Goal: Entertainment & Leisure: Consume media (video, audio)

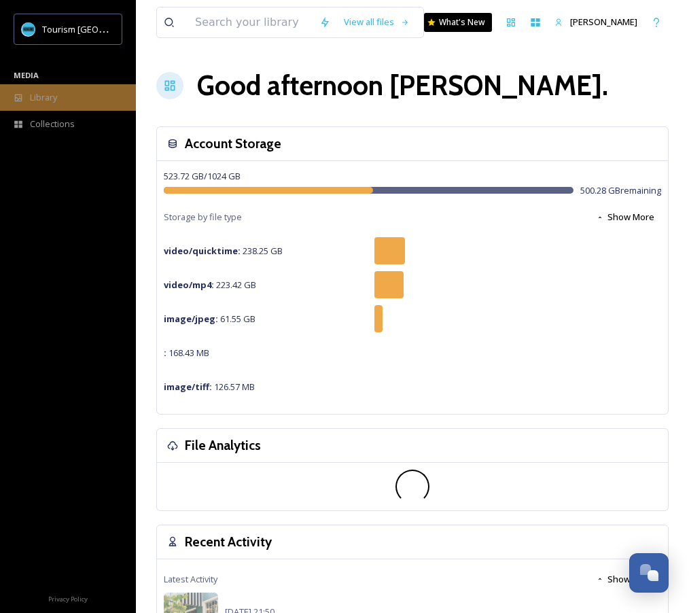
click at [55, 101] on span "Library" at bounding box center [43, 97] width 27 height 13
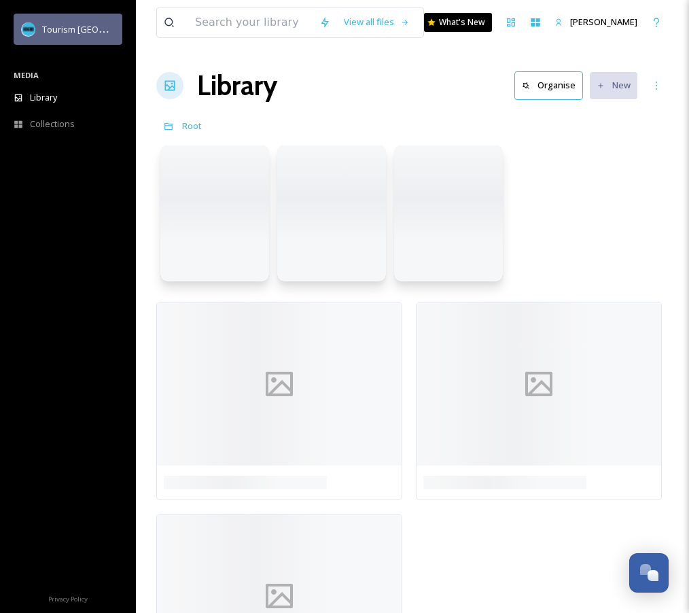
click at [54, 25] on span "Tourism [GEOGRAPHIC_DATA]" at bounding box center [103, 28] width 122 height 13
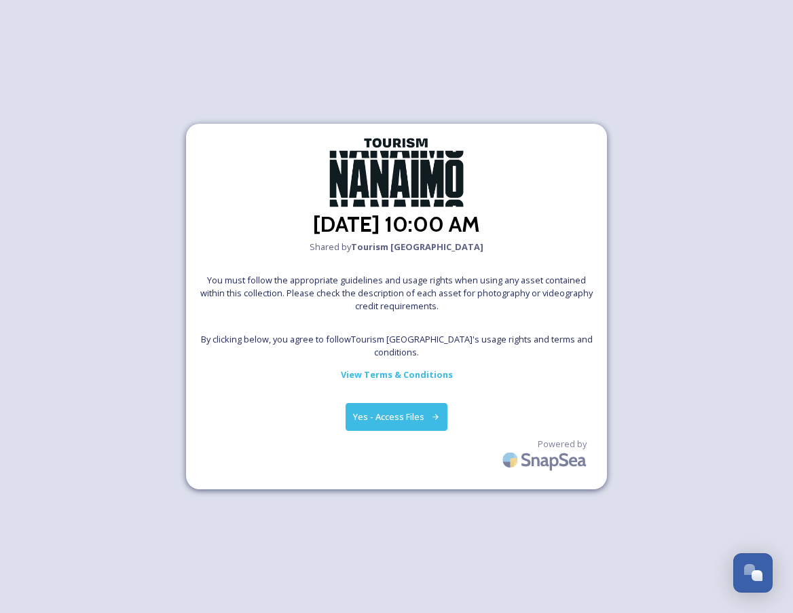
click at [403, 403] on button "Yes - Access Files" at bounding box center [397, 417] width 102 height 28
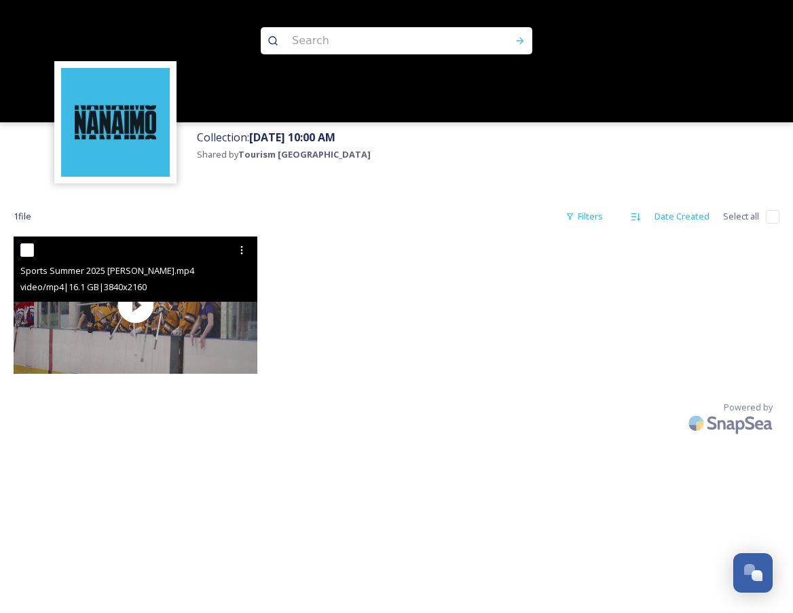
click at [147, 289] on span "video/mp4 | 16.1 GB | 3840 x 2160" at bounding box center [83, 286] width 126 height 12
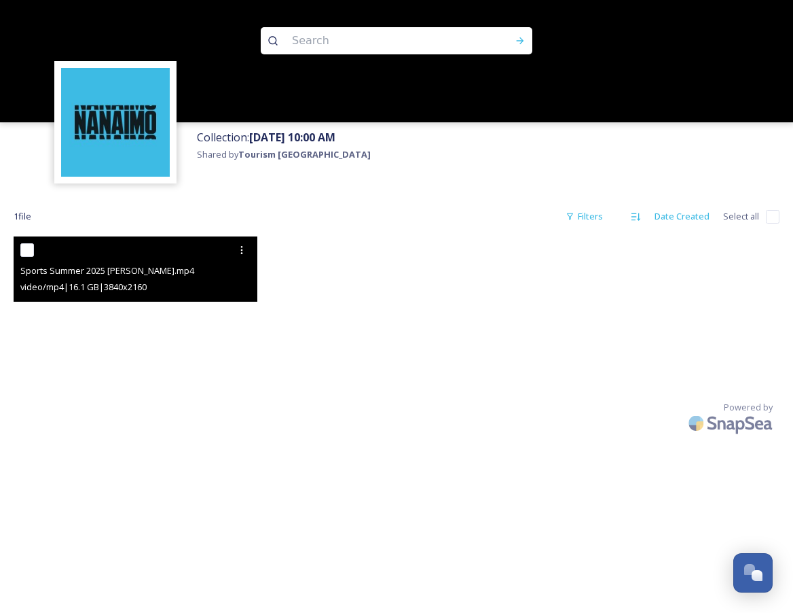
click at [130, 316] on video "Sports Summer 2025 Broll.mp4" at bounding box center [136, 304] width 244 height 137
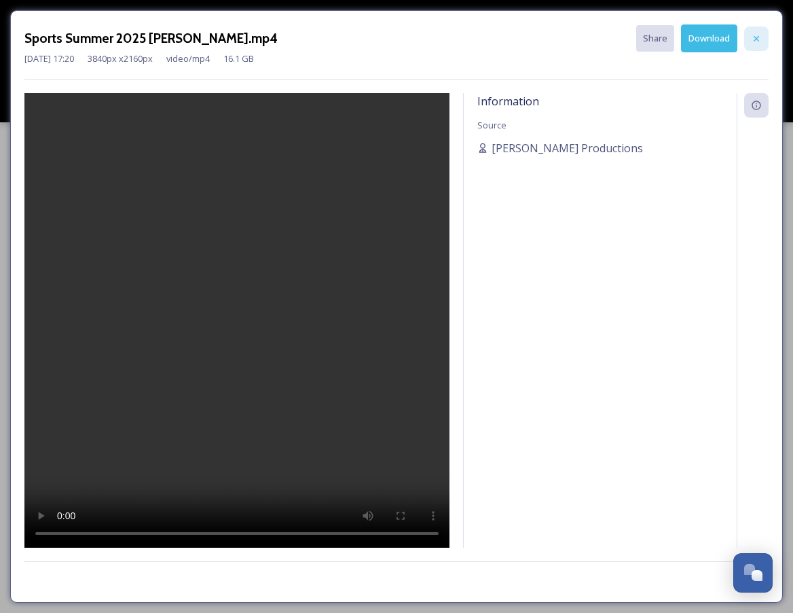
click at [761, 37] on icon at bounding box center [756, 38] width 11 height 11
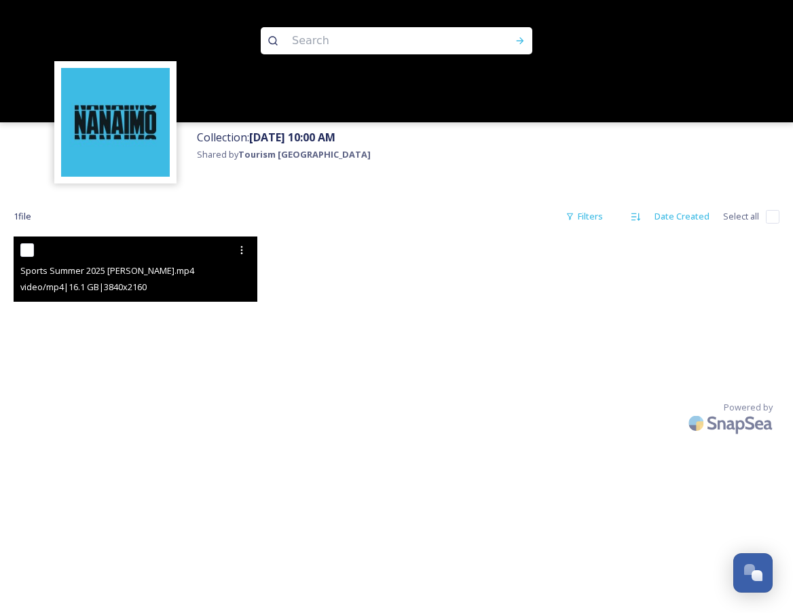
click at [105, 310] on video "Sports Summer 2025 Broll.mp4" at bounding box center [136, 304] width 244 height 137
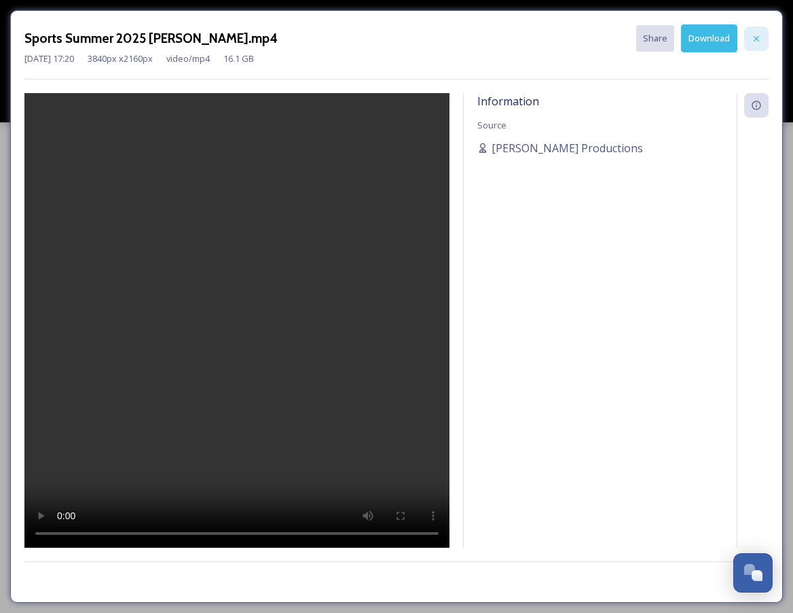
click at [759, 37] on icon at bounding box center [756, 38] width 11 height 11
